Goal: Transaction & Acquisition: Purchase product/service

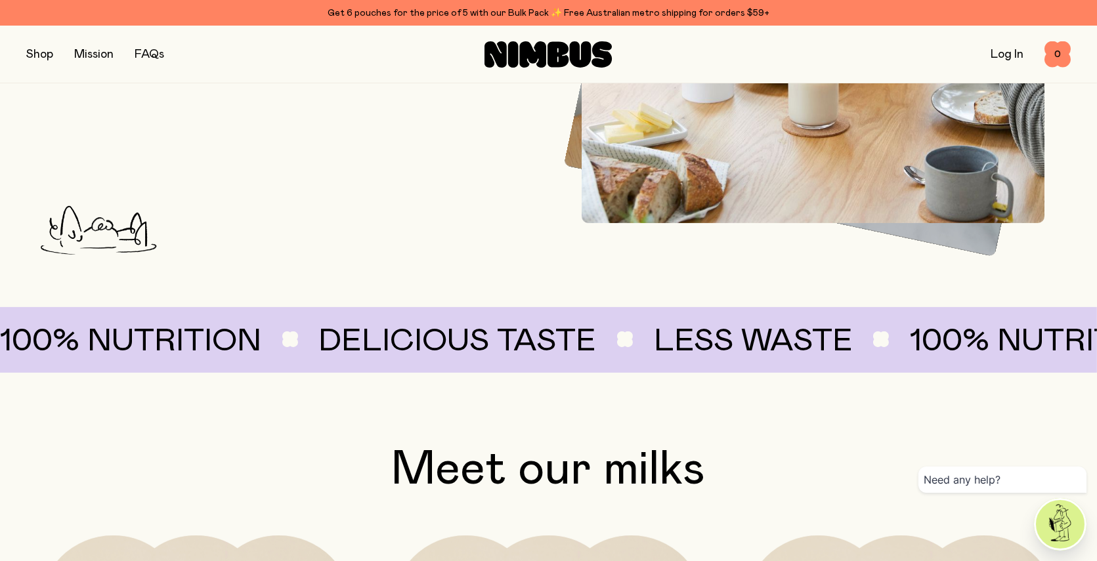
scroll to position [1035, 0]
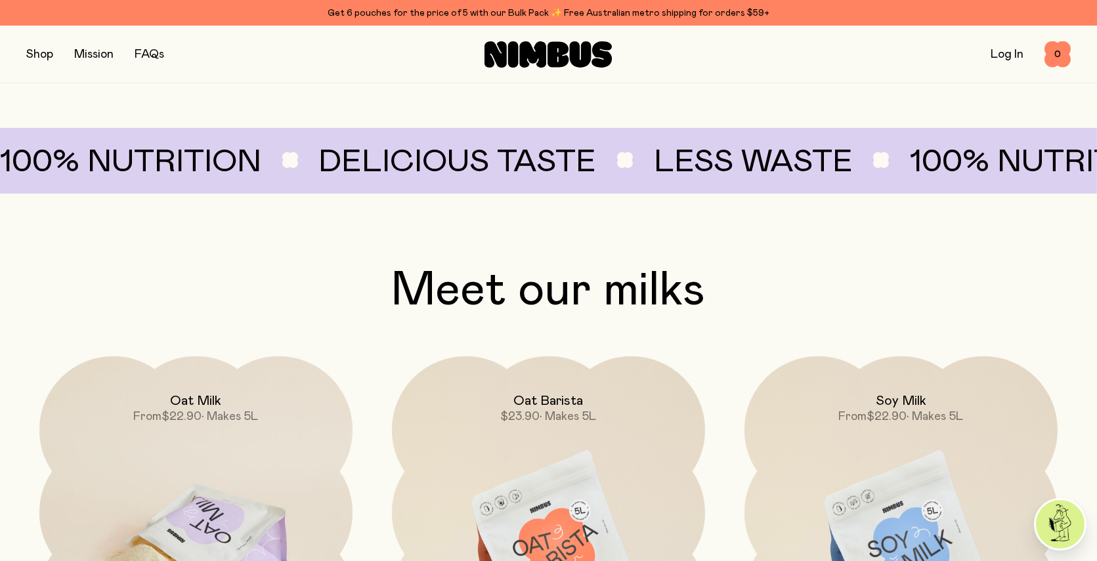
scroll to position [1404, 0]
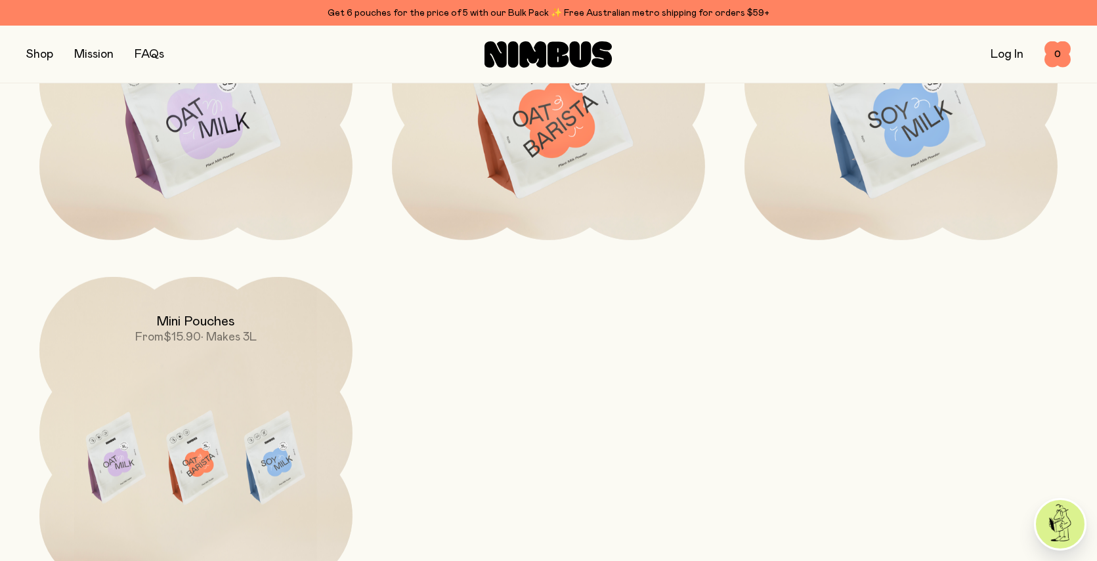
click at [14, 324] on section "Meet our milks Oat Milk From $22.90 • Makes 5L Oat Barista $23.90 • Makes 5L So…" at bounding box center [548, 356] width 1097 height 1036
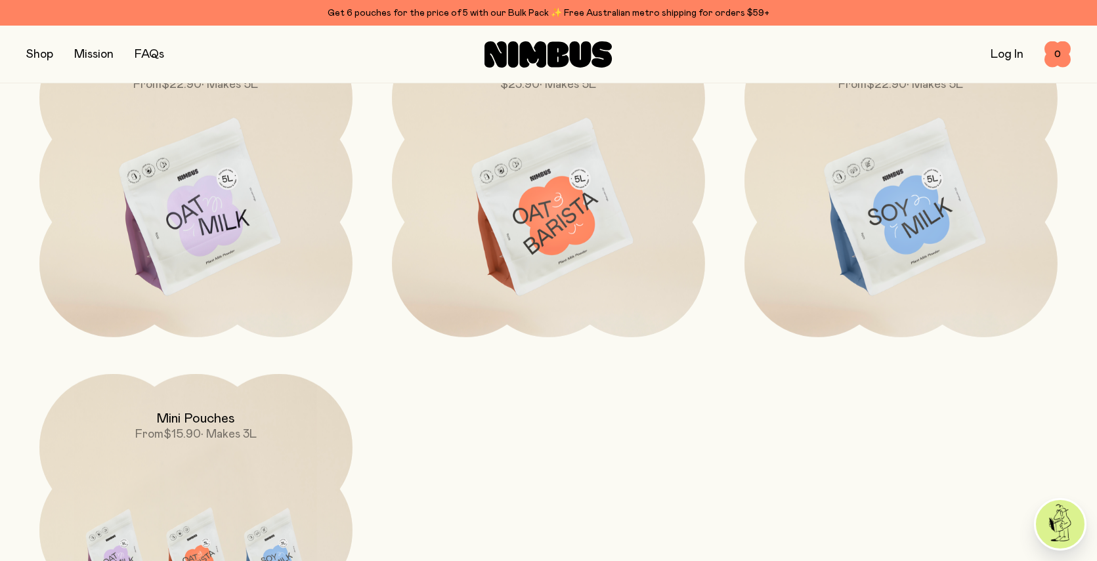
scroll to position [1297, 0]
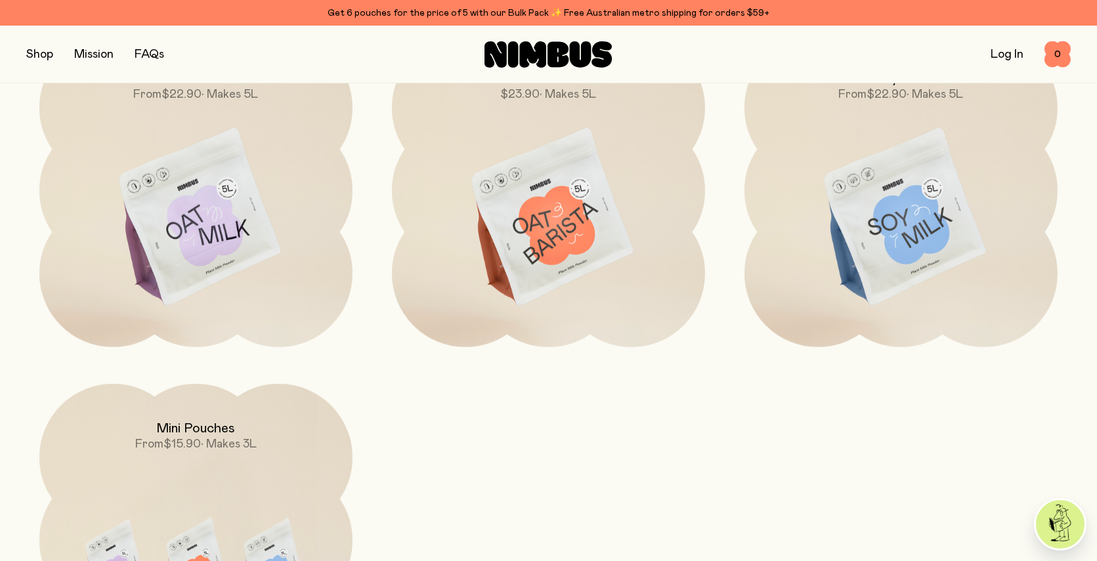
click at [14, 324] on section "Meet our milks Oat Milk From $22.90 • Makes 5L Oat Barista $23.90 • Makes 5L So…" at bounding box center [548, 463] width 1097 height 1036
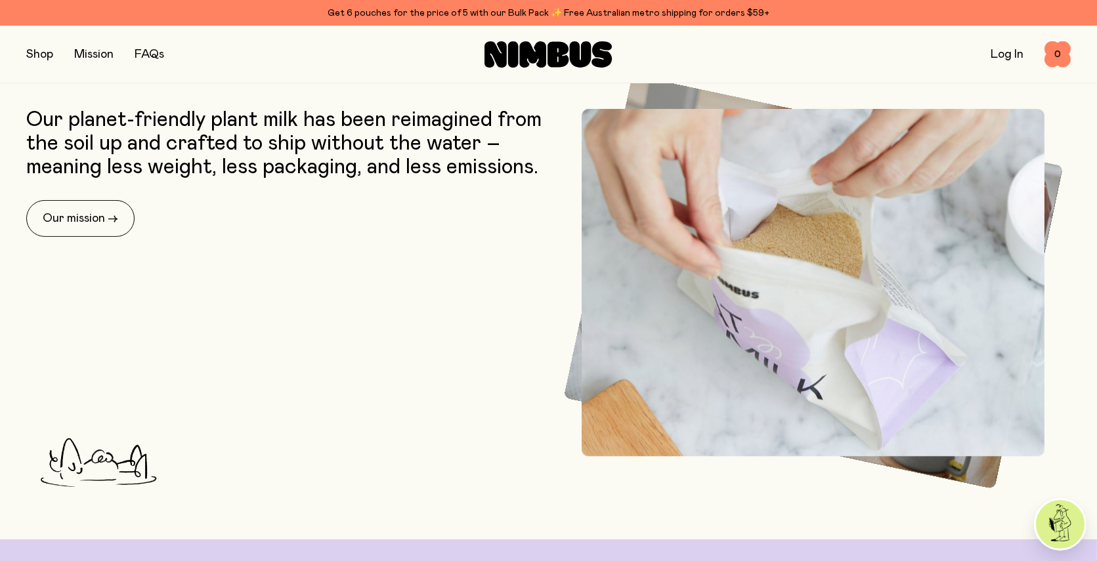
scroll to position [0, 0]
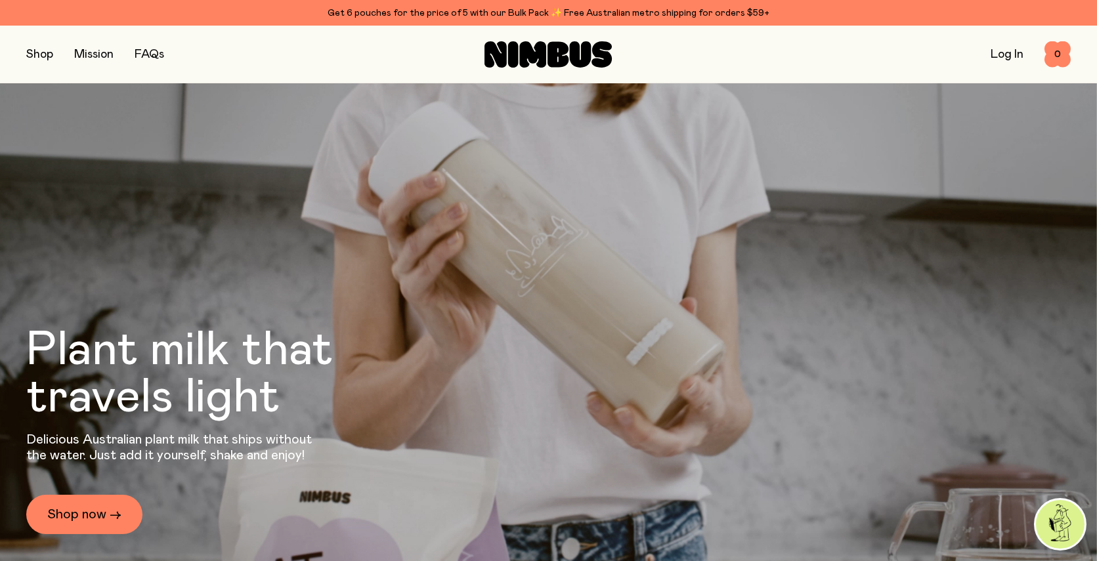
click at [37, 49] on button "button" at bounding box center [39, 54] width 27 height 18
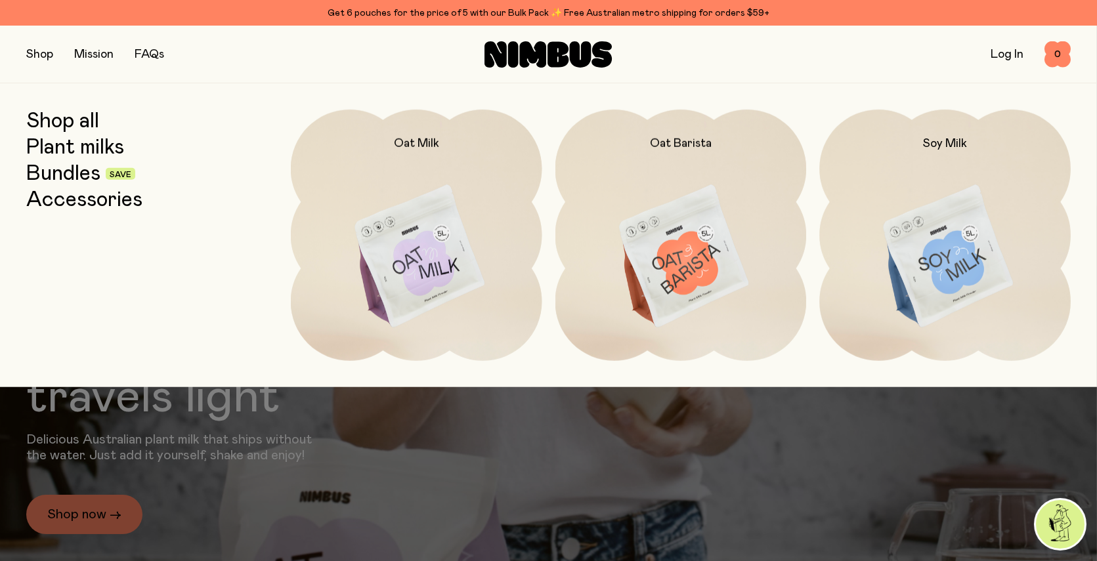
click at [99, 212] on div "Shop all Plant milks Bundles Save Accessories" at bounding box center [152, 236] width 252 height 252
click at [99, 206] on link "Accessories" at bounding box center [84, 200] width 116 height 24
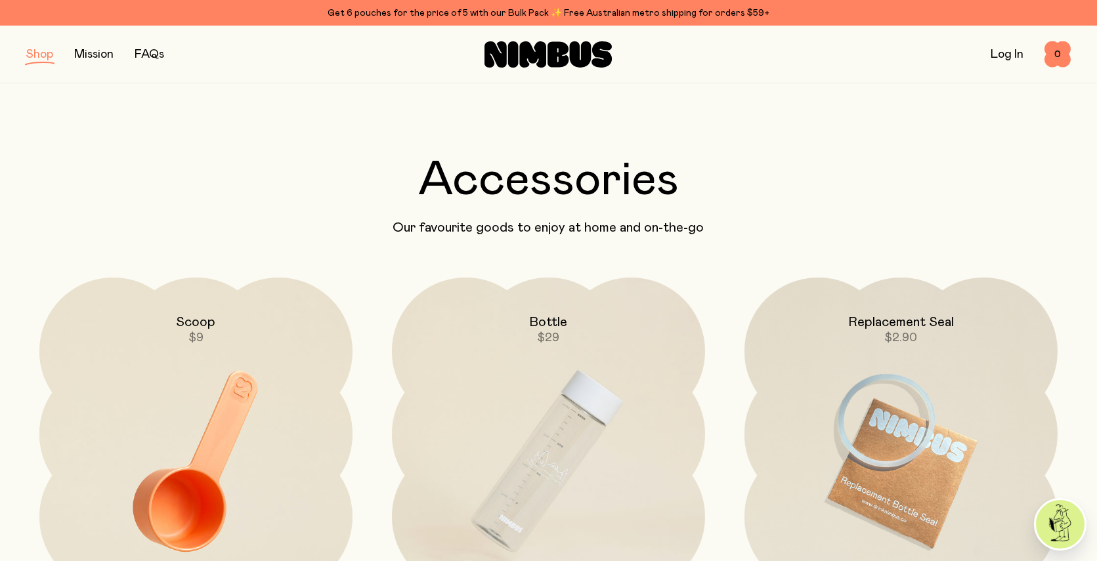
click at [46, 65] on div "Shop Mission FAQs Log In 0 0" at bounding box center [548, 54] width 1045 height 57
click at [46, 56] on button "button" at bounding box center [39, 54] width 27 height 18
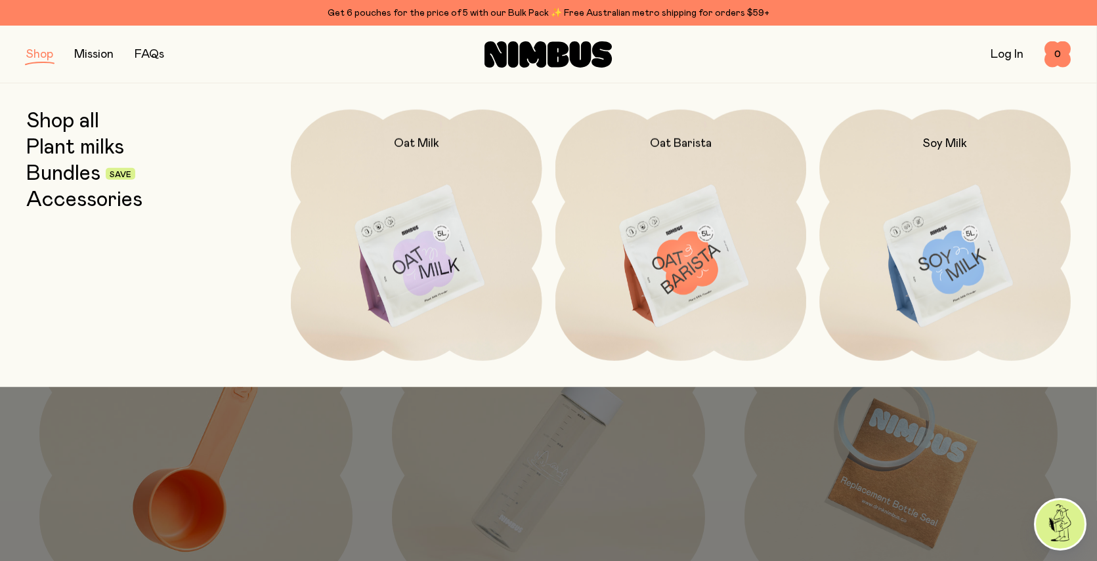
click at [82, 169] on link "Bundles" at bounding box center [63, 174] width 74 height 24
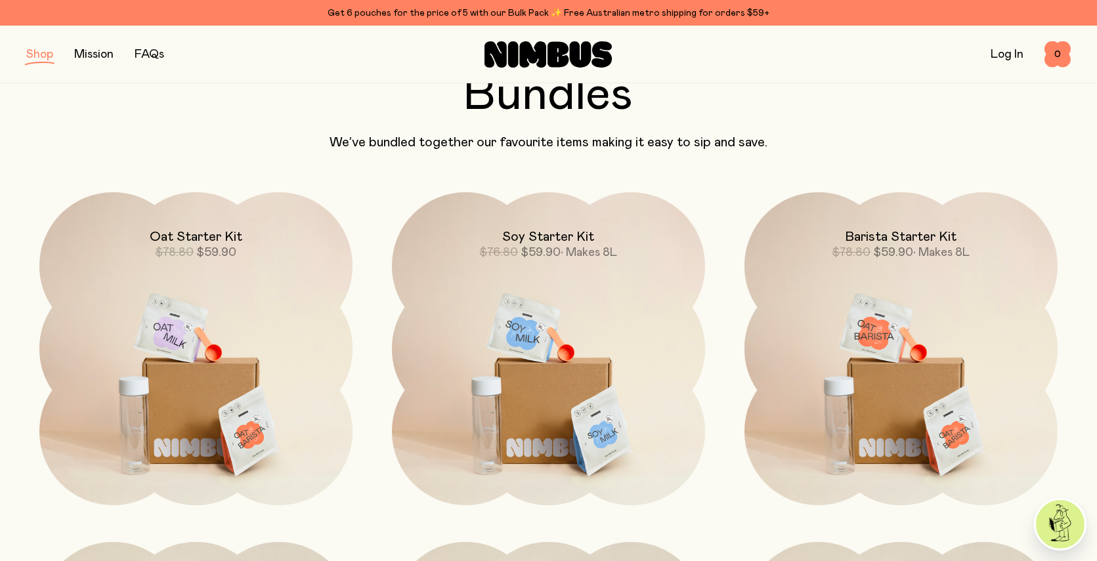
scroll to position [161, 0]
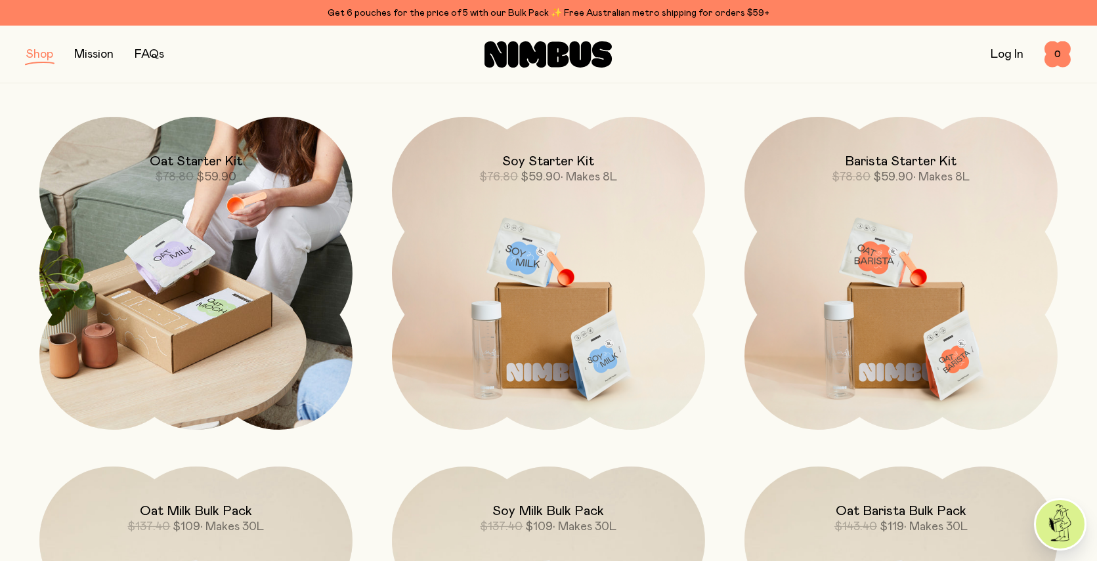
click at [173, 286] on img at bounding box center [195, 273] width 313 height 313
